Goal: Task Accomplishment & Management: Manage account settings

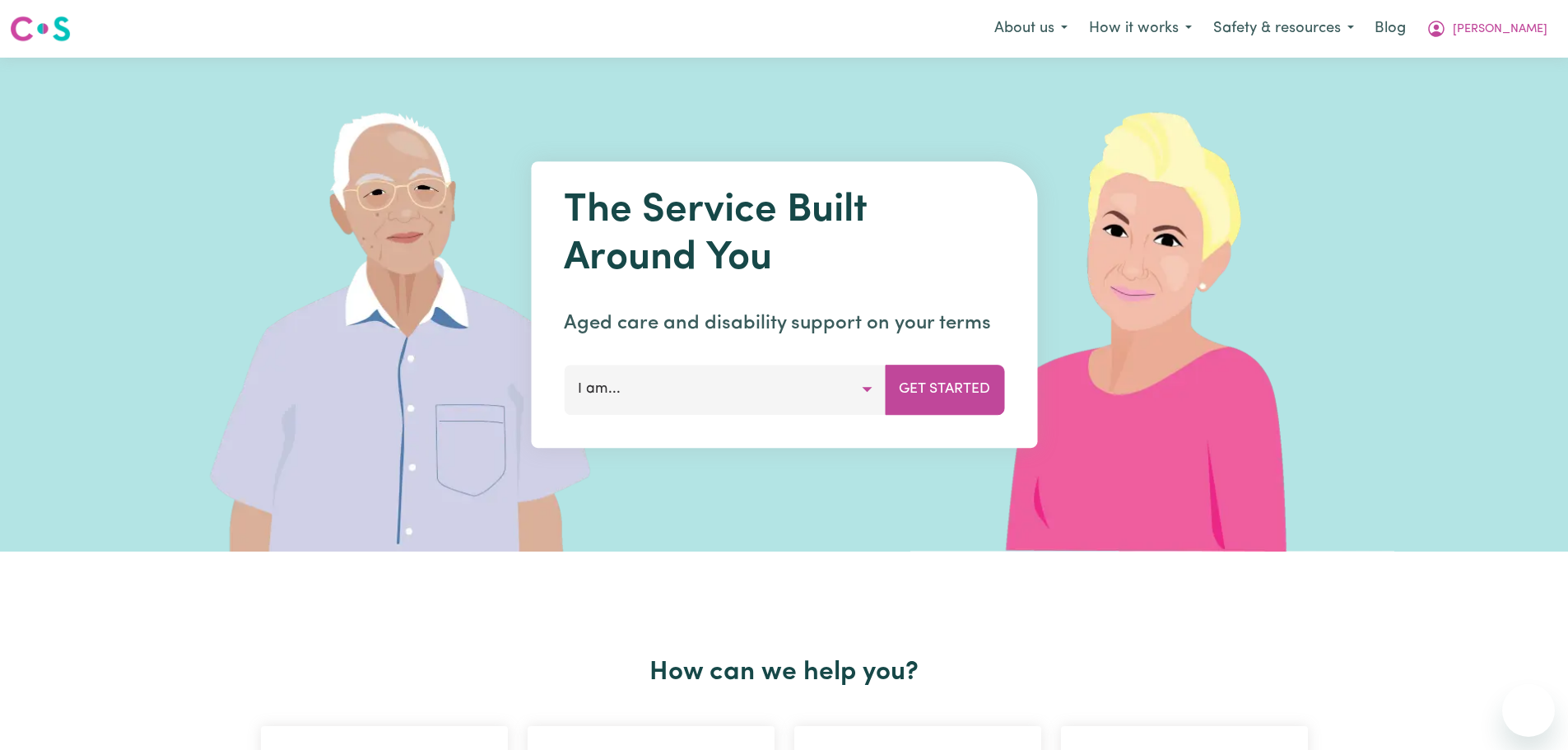
click at [1521, 32] on span "[PERSON_NAME]" at bounding box center [1501, 30] width 95 height 18
click at [1496, 94] on link "Logout" at bounding box center [1492, 95] width 130 height 31
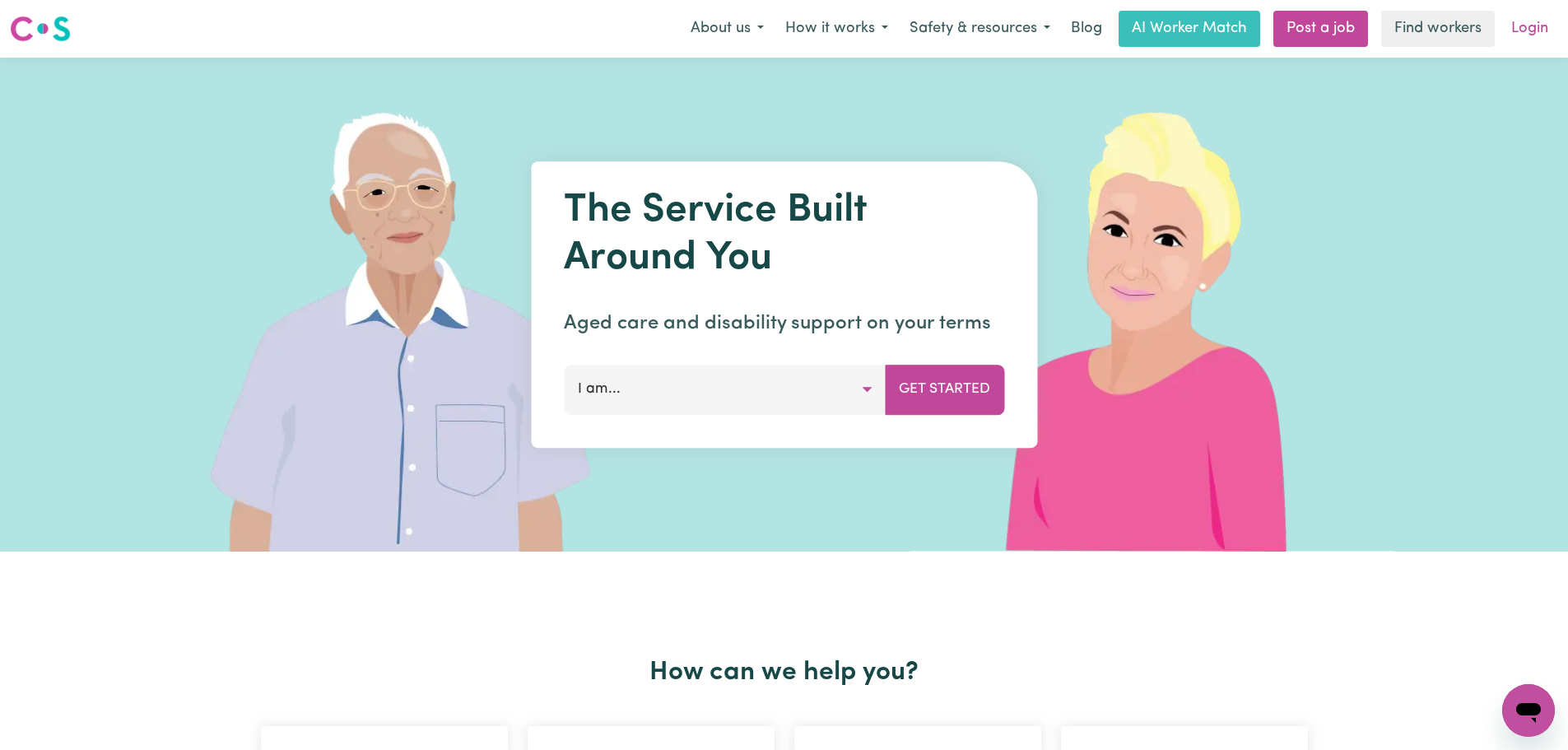
click at [1528, 19] on link "Login" at bounding box center [1530, 29] width 57 height 36
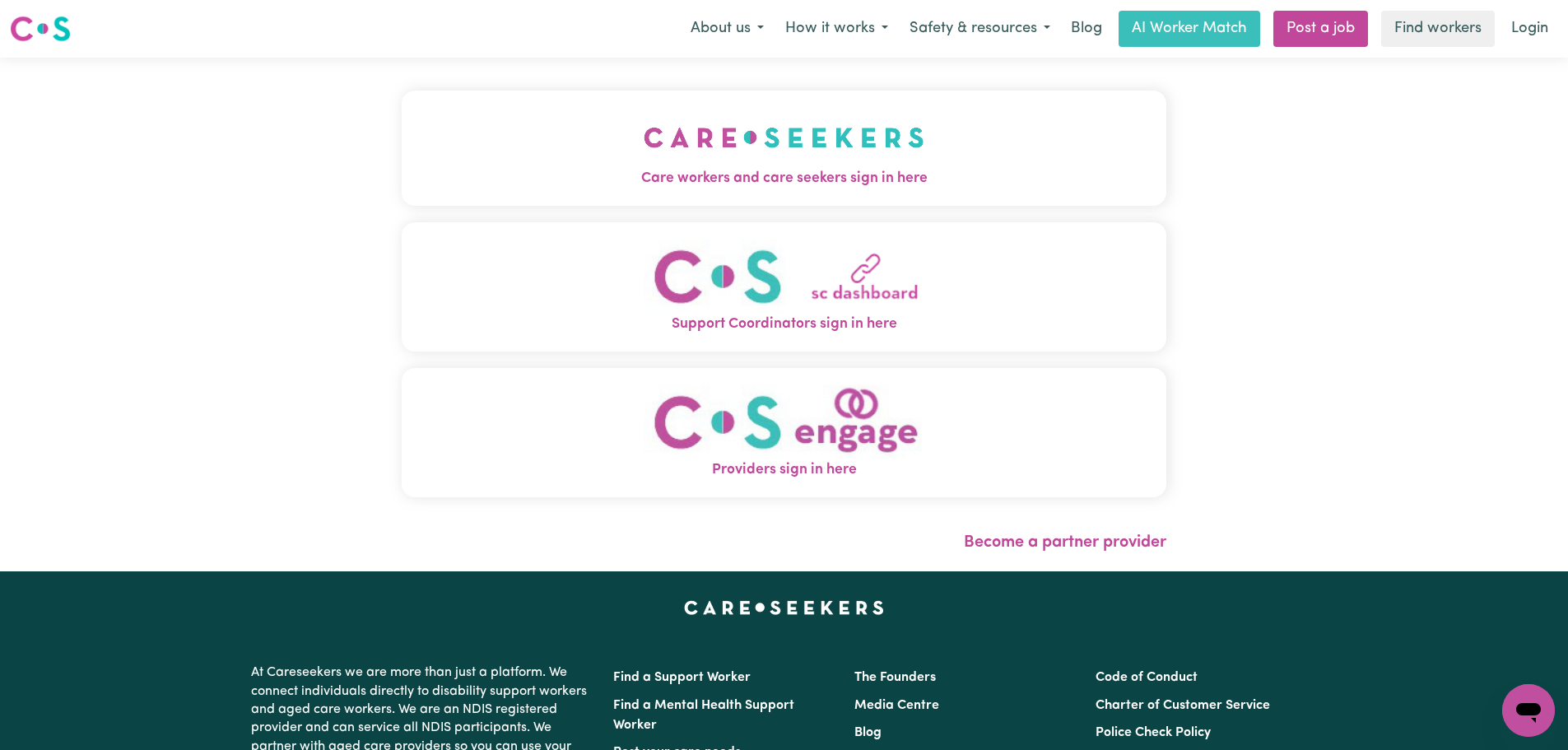
click at [702, 156] on button "Care workers and care seekers sign in here" at bounding box center [784, 148] width 765 height 115
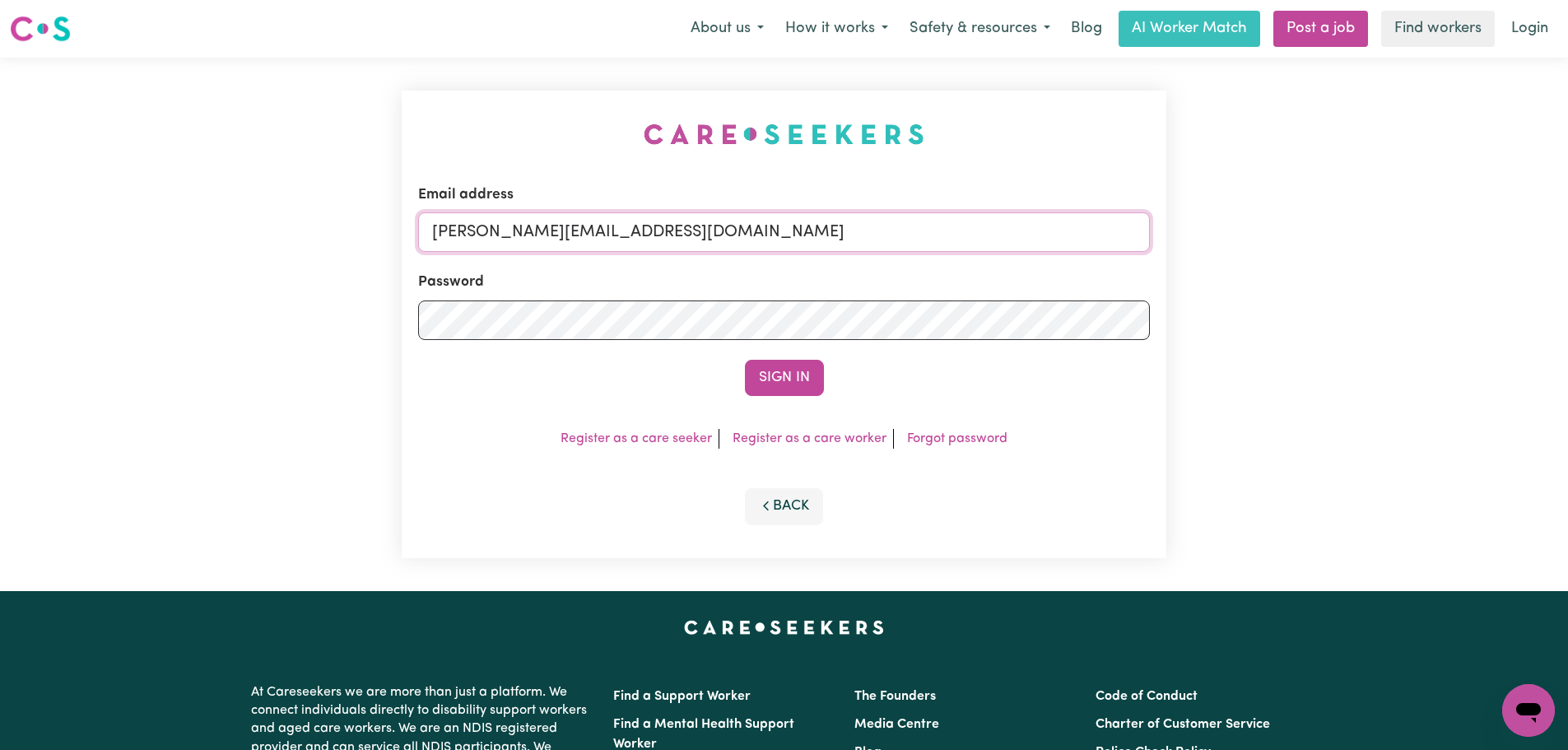
click at [757, 215] on input "lindsay+engage@careseekers.com.au" at bounding box center [784, 232] width 732 height 40
click at [741, 248] on input "lindsay+engage@careseekers.com.au" at bounding box center [784, 232] width 732 height 40
drag, startPoint x: 849, startPoint y: 228, endPoint x: 523, endPoint y: 223, distance: 326.0
click at [523, 223] on input "superuser~rainhelensburgh@careseekers.com.au" at bounding box center [784, 232] width 732 height 40
type input "superuser~rainhelensburgh@careseekers.com.au"
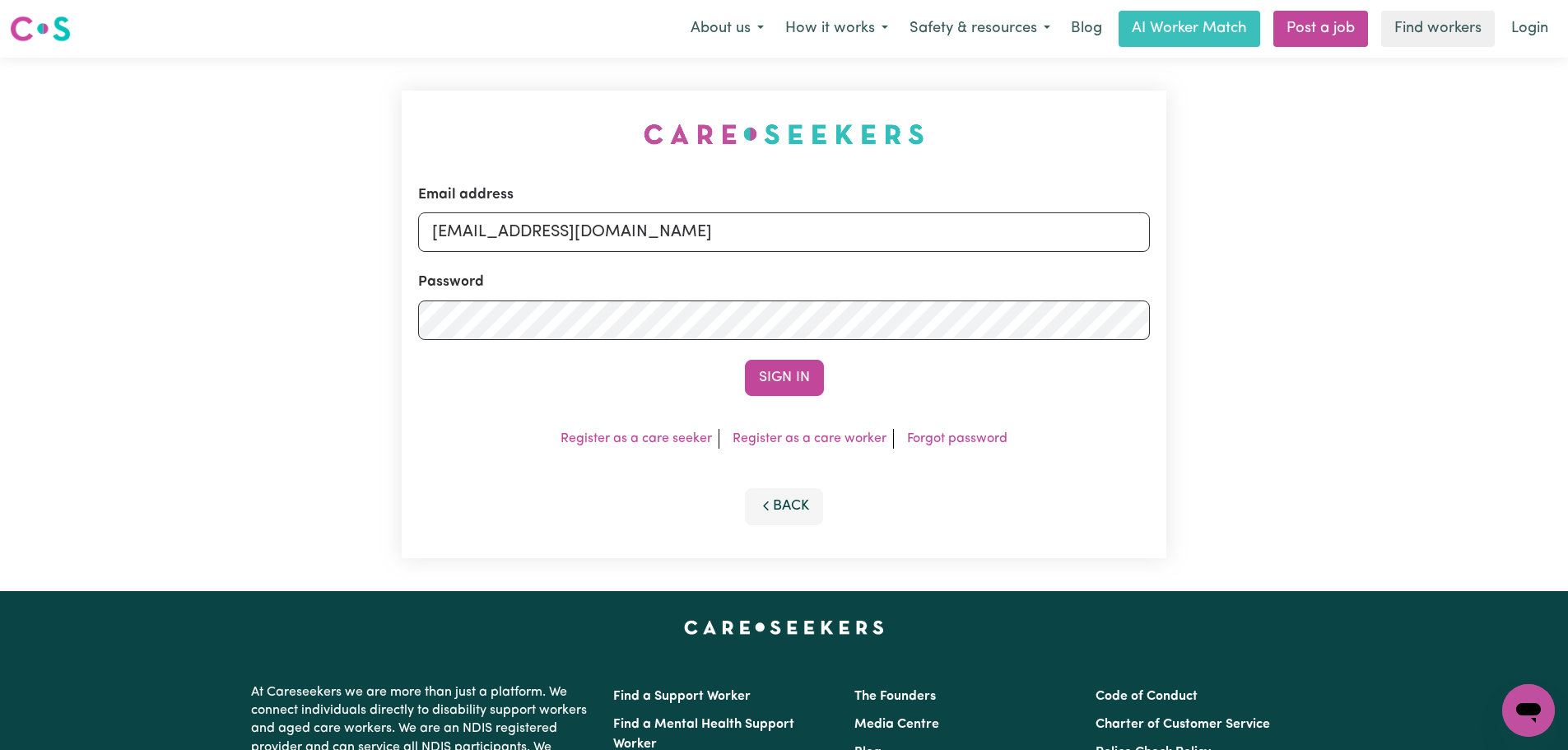
click at [745, 360] on button "Sign In" at bounding box center [784, 377] width 79 height 36
